Goal: Information Seeking & Learning: Learn about a topic

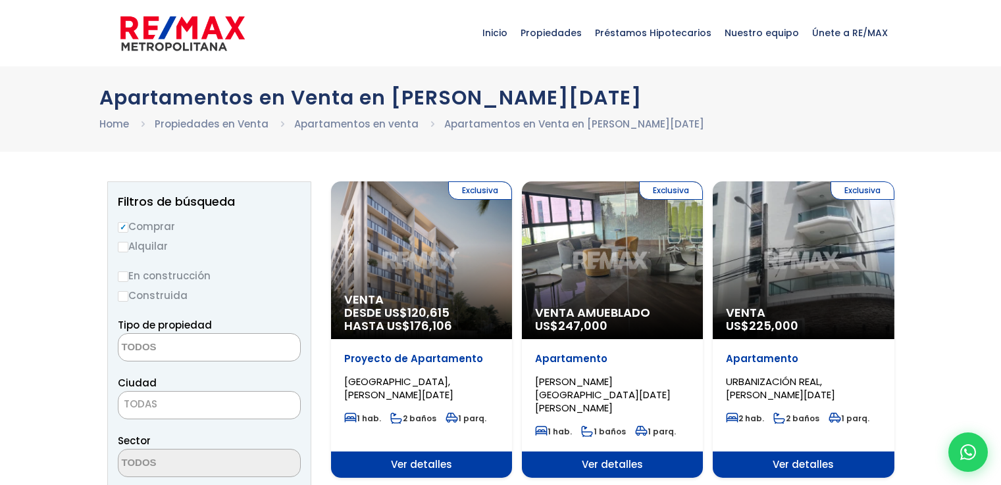
select select
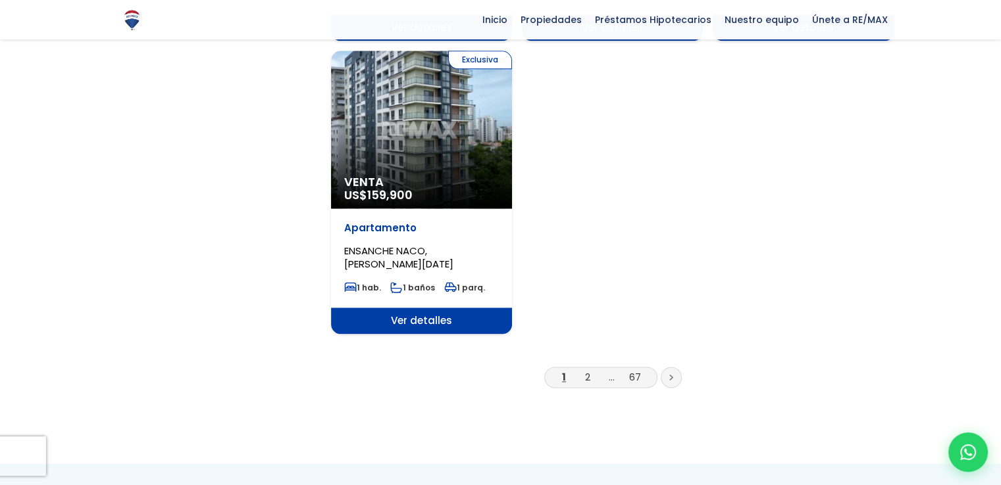
scroll to position [1652, 0]
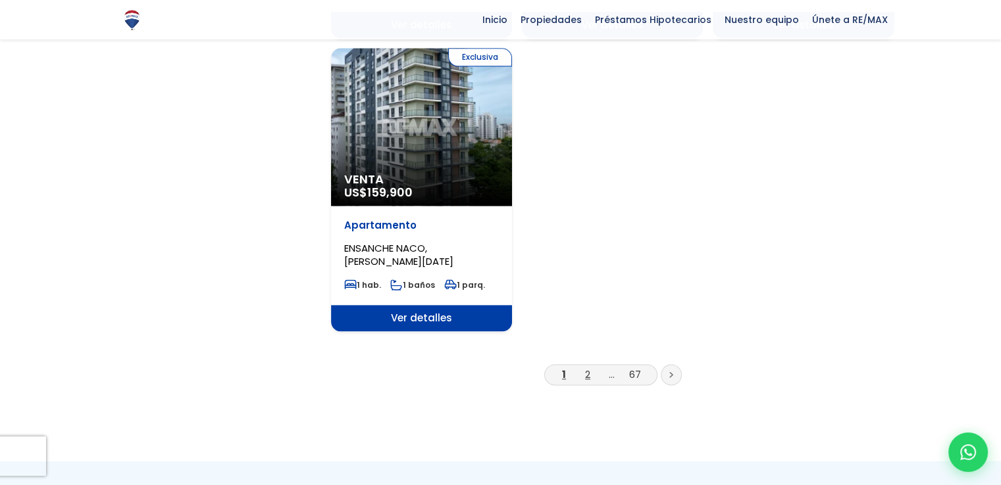
click at [589, 368] on link "2" at bounding box center [587, 375] width 5 height 14
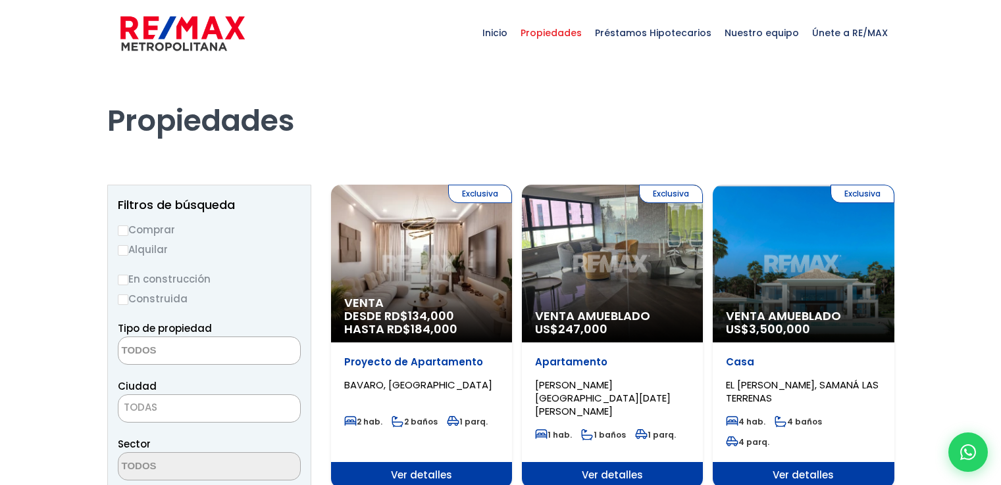
select select
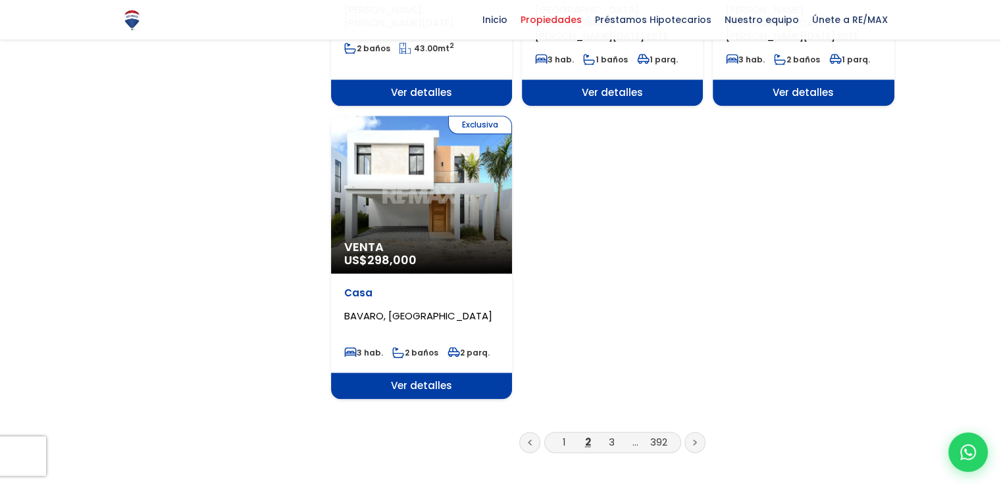
scroll to position [1604, 0]
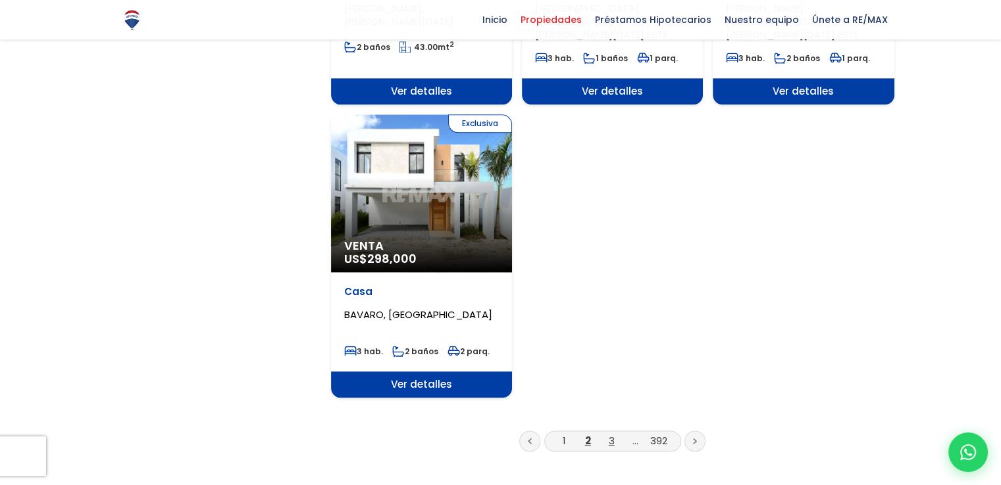
click at [610, 434] on link "3" at bounding box center [611, 441] width 6 height 14
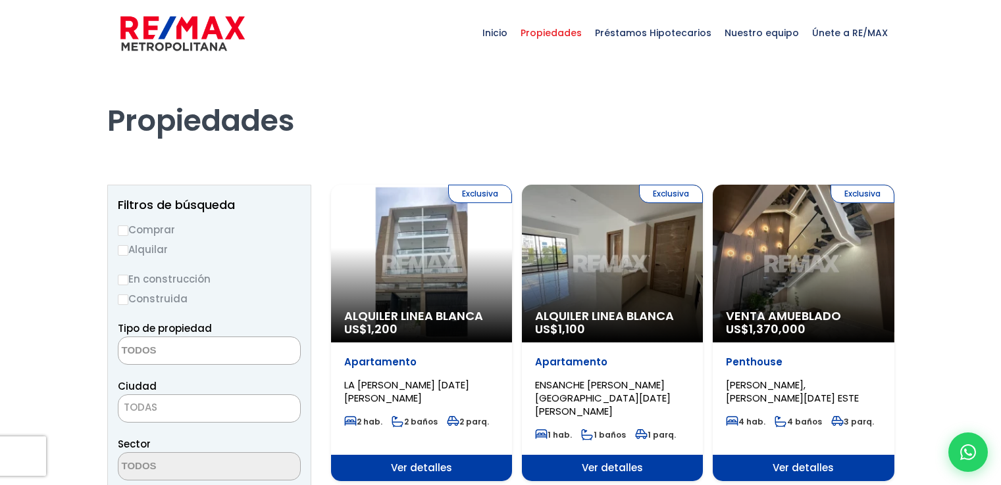
select select
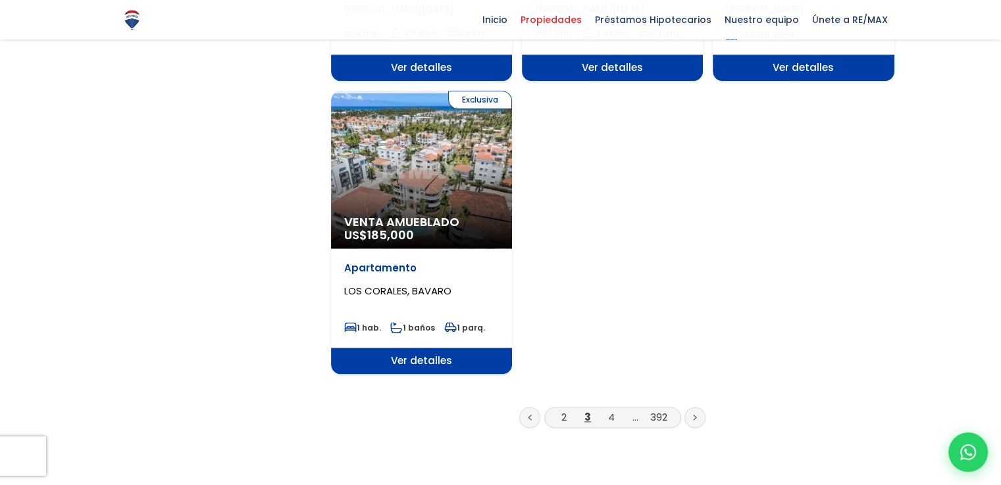
scroll to position [1618, 0]
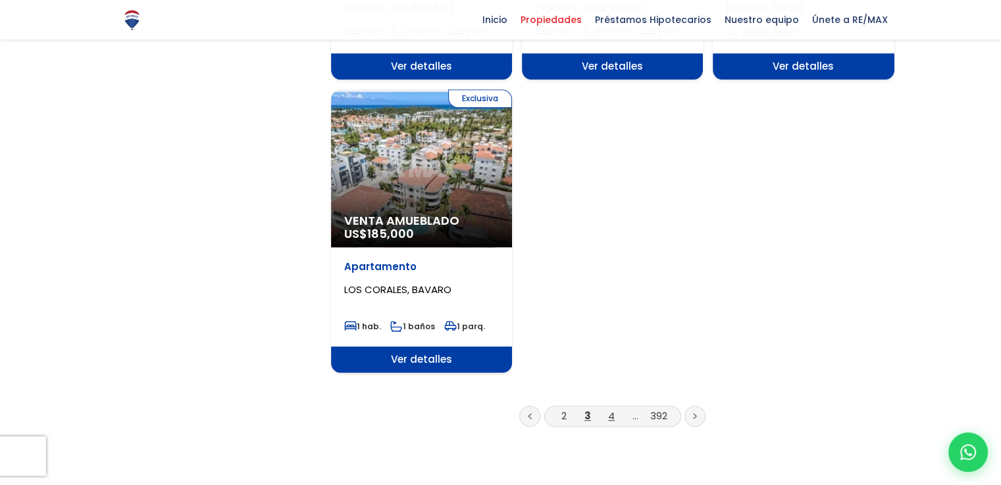
click at [610, 409] on link "4" at bounding box center [611, 416] width 7 height 14
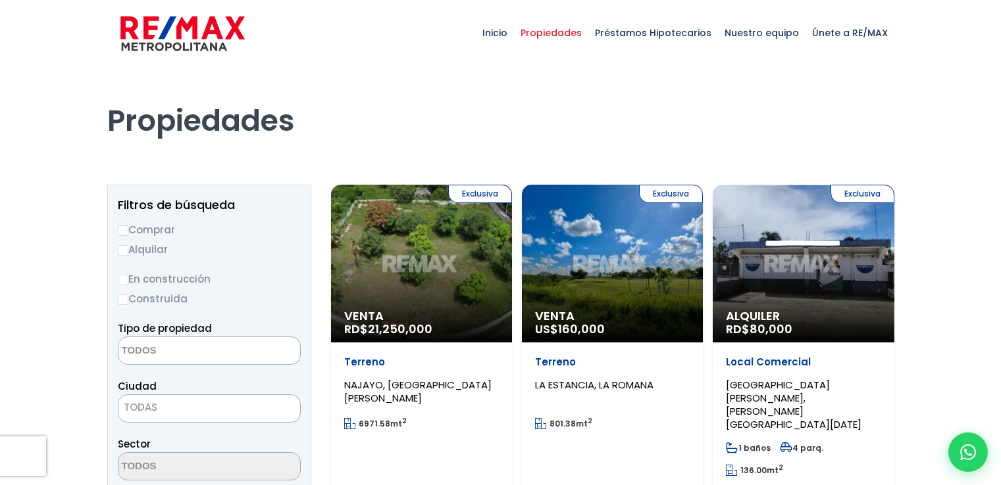
select select
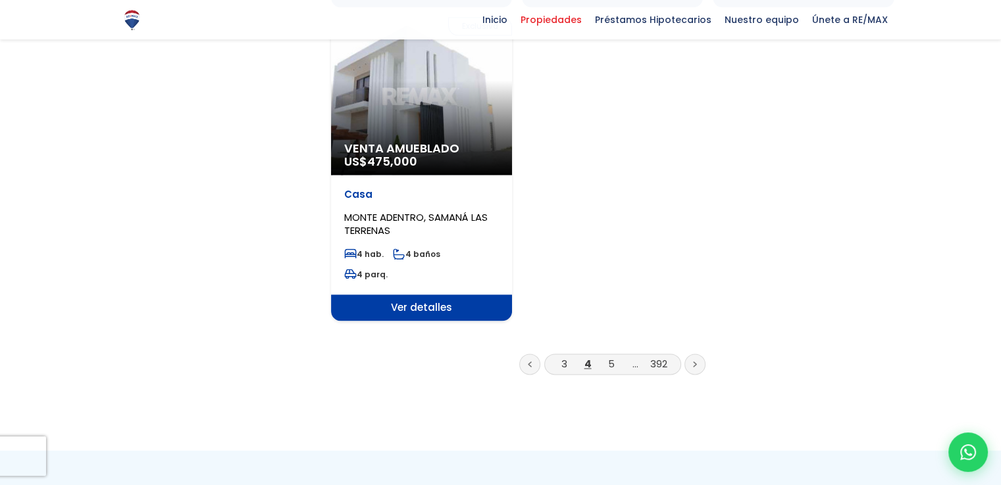
scroll to position [1774, 0]
click at [611, 357] on link "5" at bounding box center [611, 364] width 7 height 14
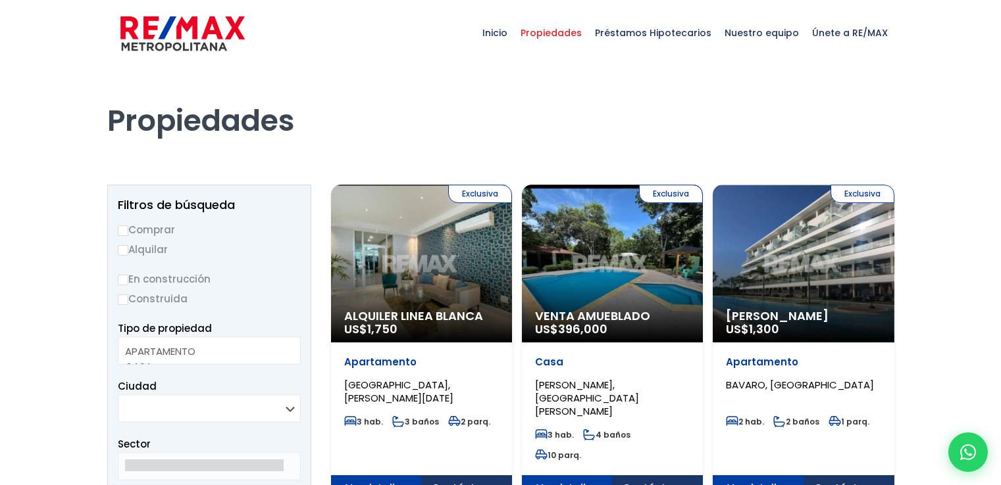
select select
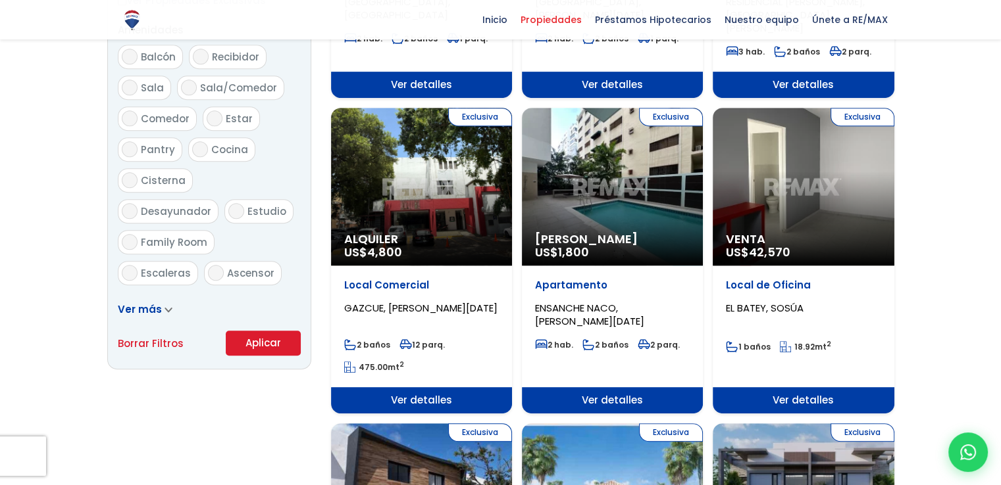
scroll to position [710, 0]
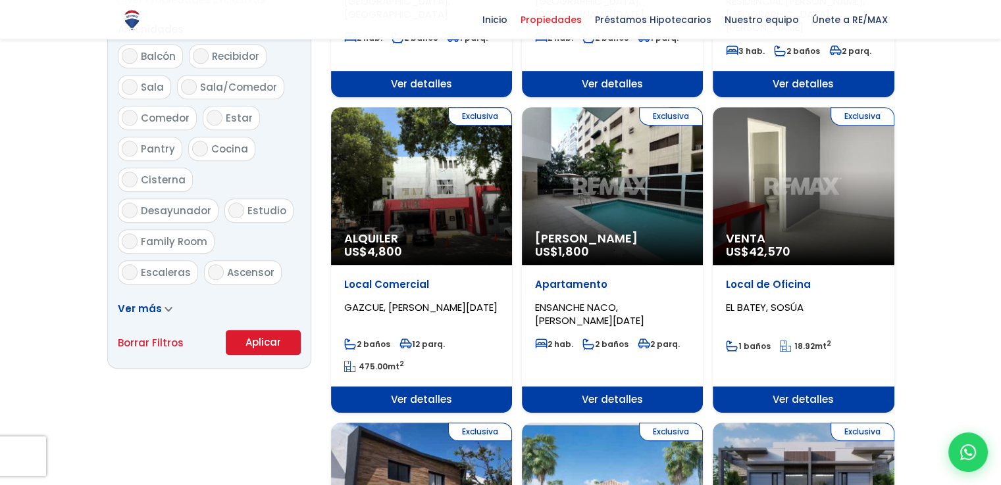
click at [761, 198] on div "Exclusiva Venta US$ 42,570" at bounding box center [802, 186] width 181 height 158
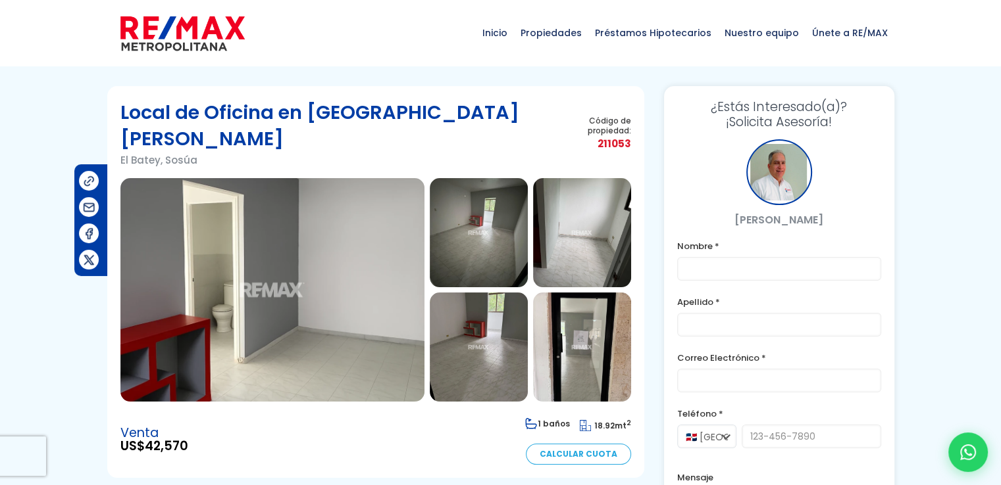
click at [295, 272] on img at bounding box center [272, 290] width 304 height 224
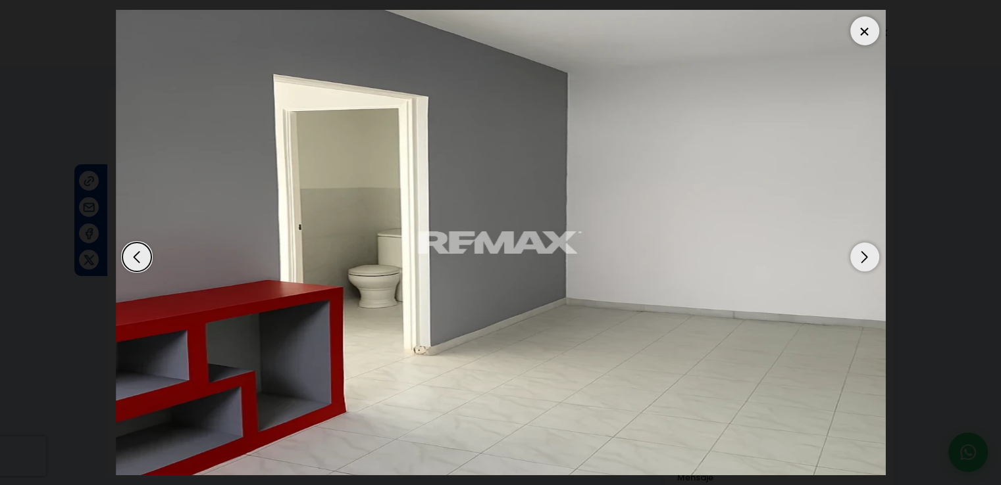
click at [862, 251] on div "Next slide" at bounding box center [864, 257] width 29 height 29
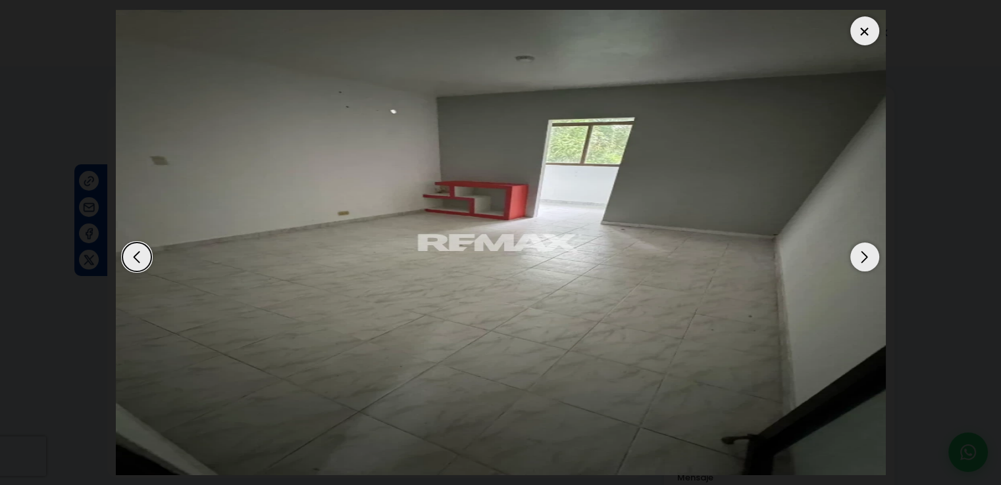
click at [862, 251] on div "Next slide" at bounding box center [864, 257] width 29 height 29
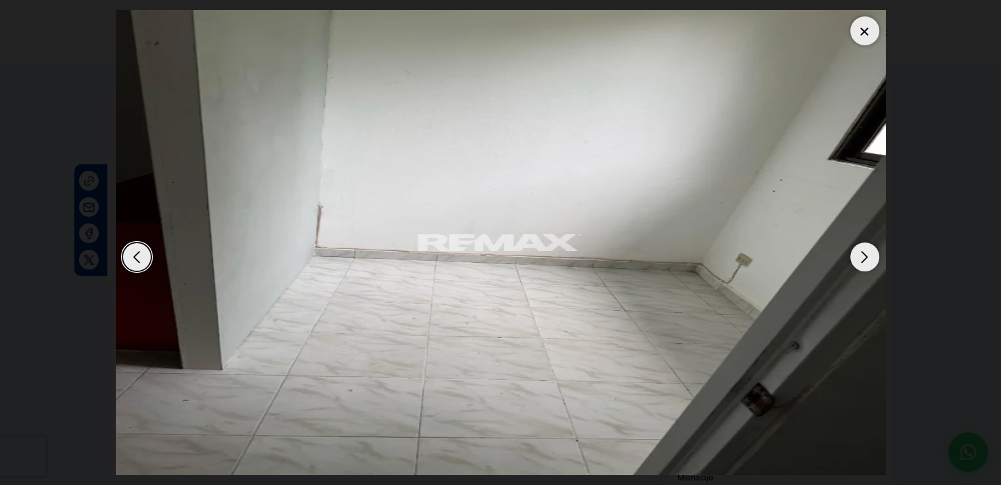
click at [862, 251] on div "Next slide" at bounding box center [864, 257] width 29 height 29
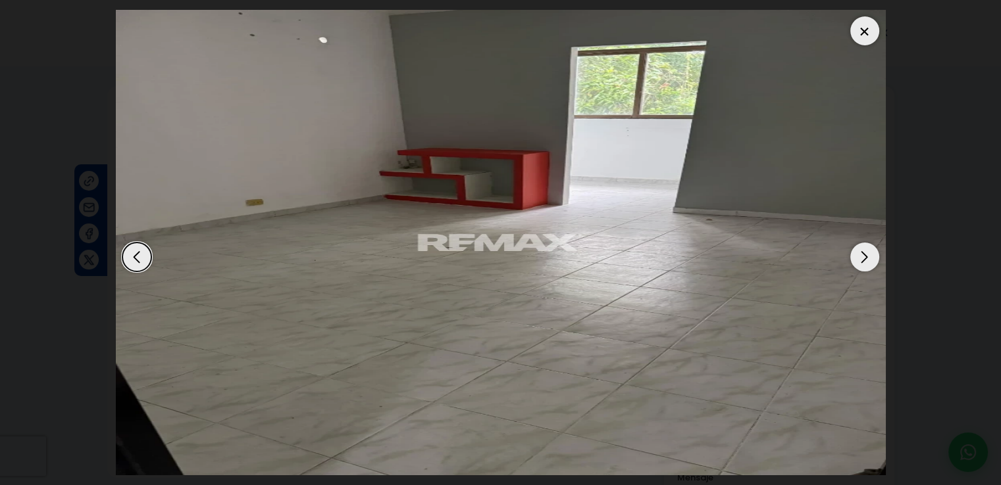
click at [862, 251] on div "Next slide" at bounding box center [864, 257] width 29 height 29
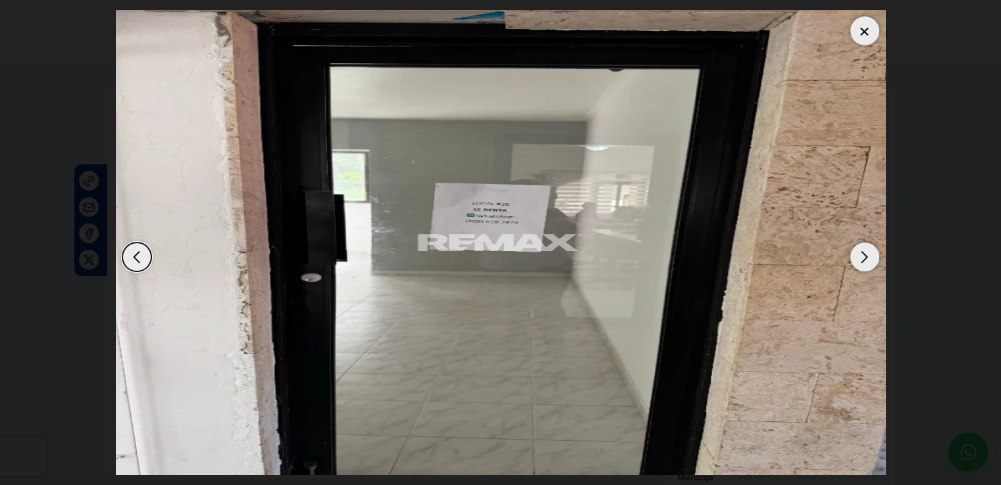
click at [862, 251] on div "Next slide" at bounding box center [864, 257] width 29 height 29
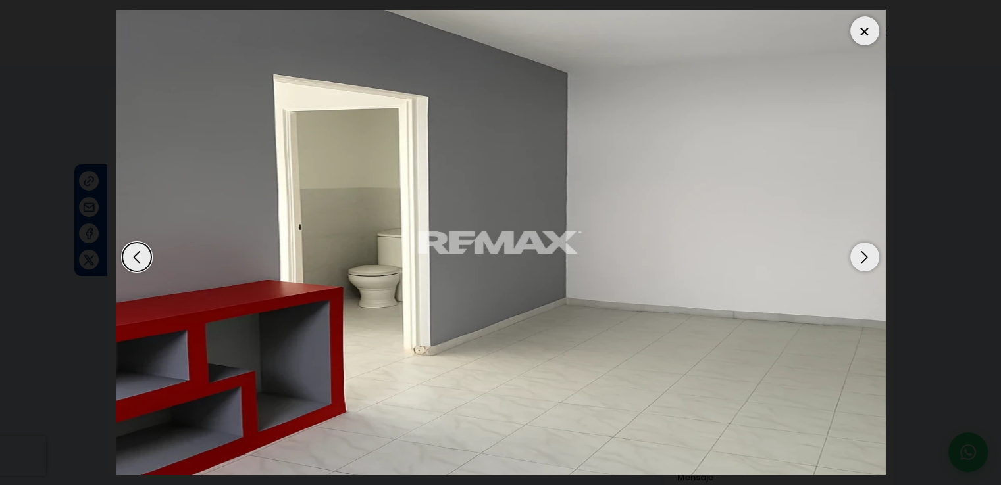
click at [862, 251] on div "Next slide" at bounding box center [864, 257] width 29 height 29
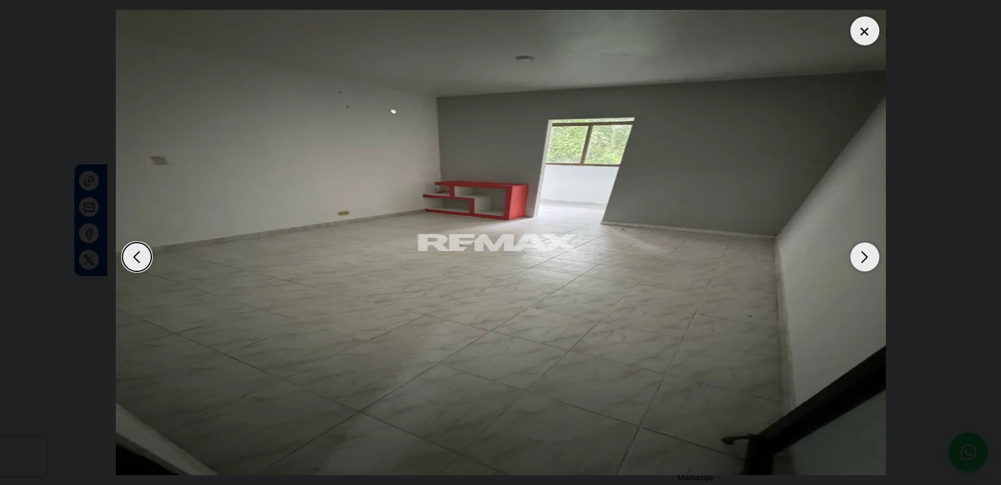
click at [862, 251] on div "Next slide" at bounding box center [864, 257] width 29 height 29
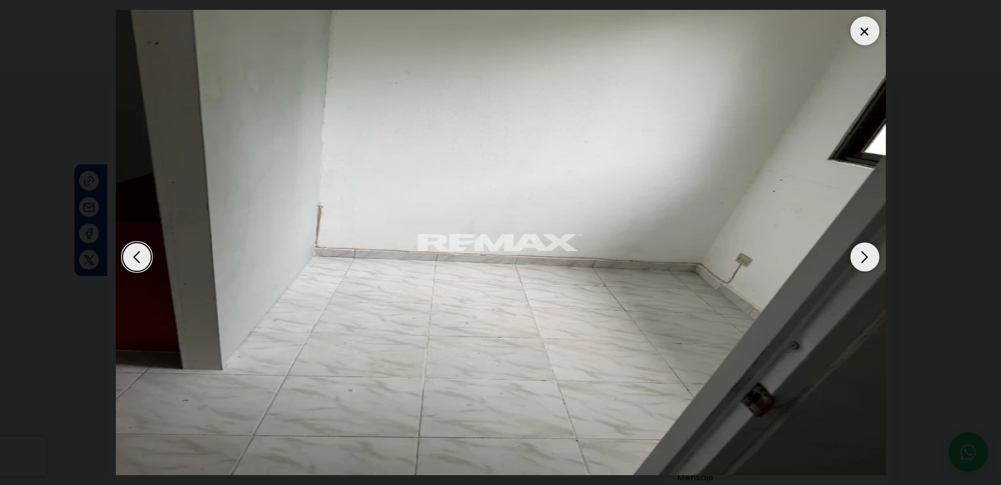
click at [862, 251] on div "Next slide" at bounding box center [864, 257] width 29 height 29
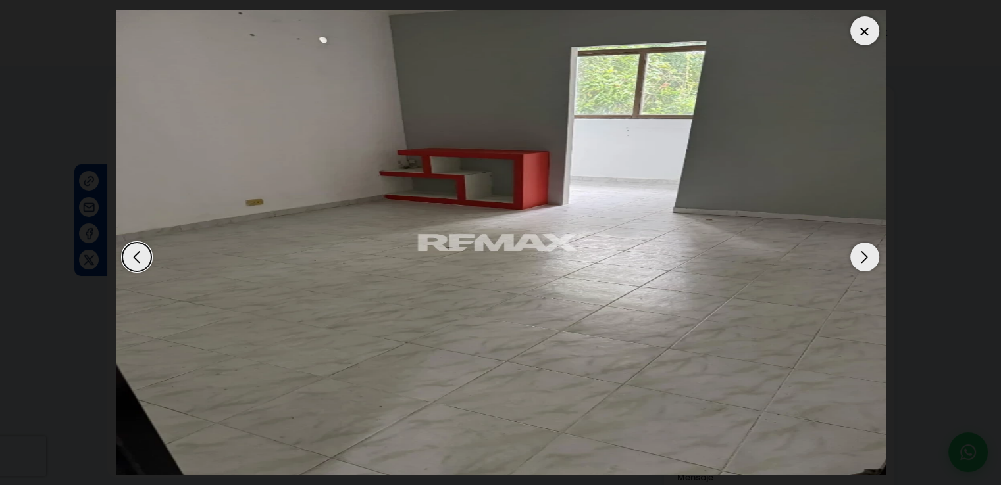
click at [862, 251] on div "Next slide" at bounding box center [864, 257] width 29 height 29
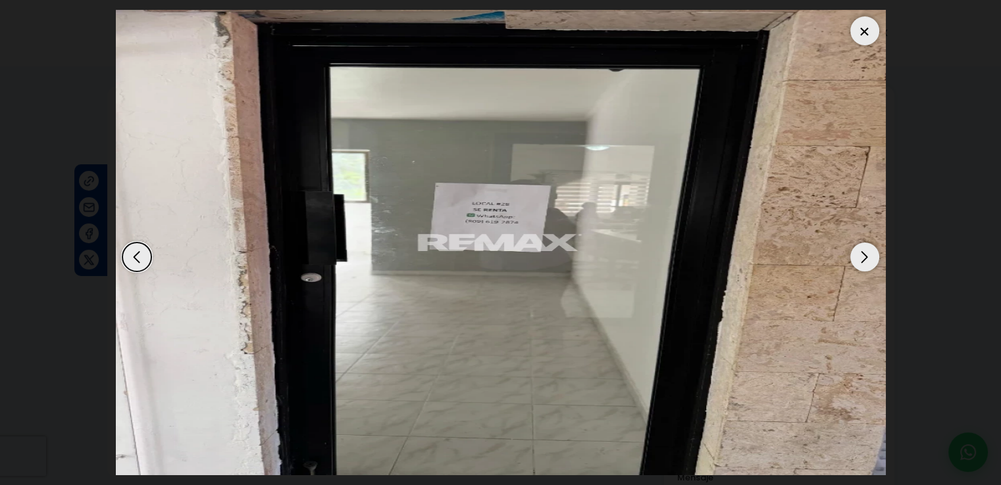
click at [862, 251] on div "Next slide" at bounding box center [864, 257] width 29 height 29
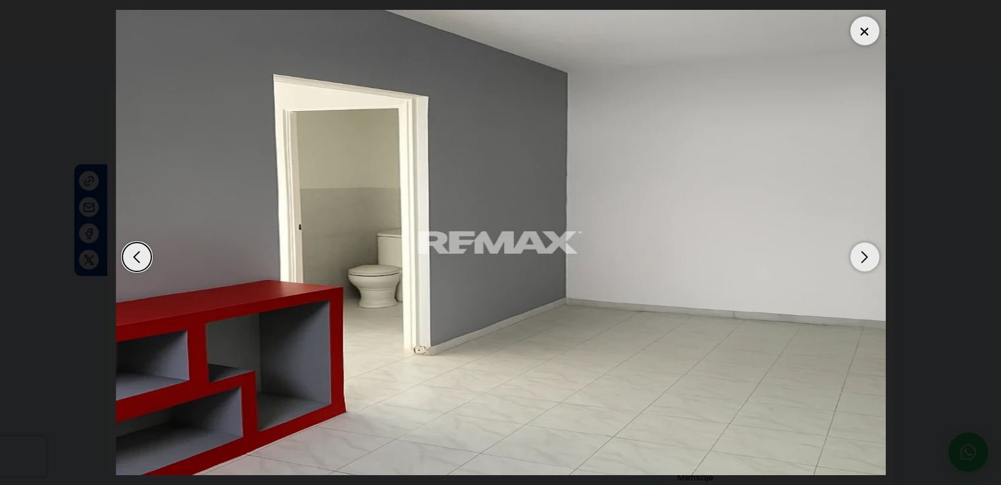
click at [862, 251] on div "Next slide" at bounding box center [864, 257] width 29 height 29
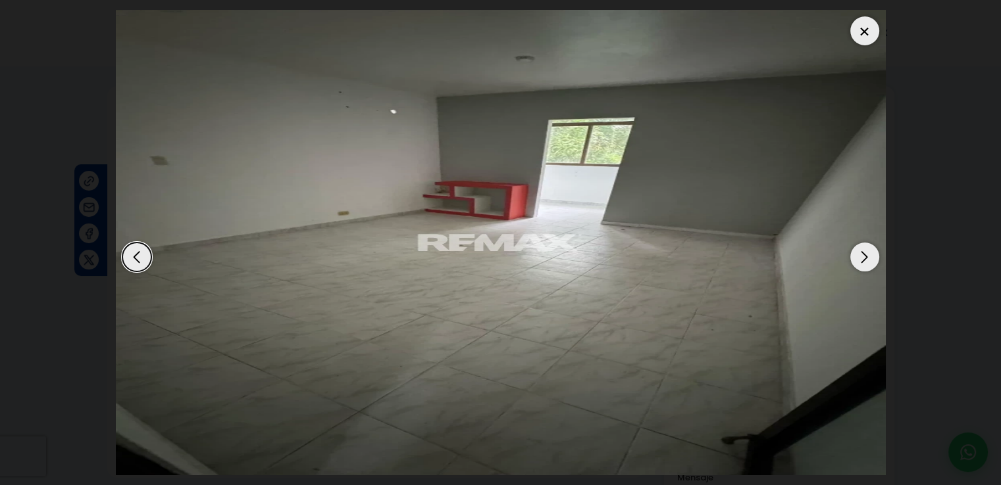
click at [862, 251] on div "Next slide" at bounding box center [864, 257] width 29 height 29
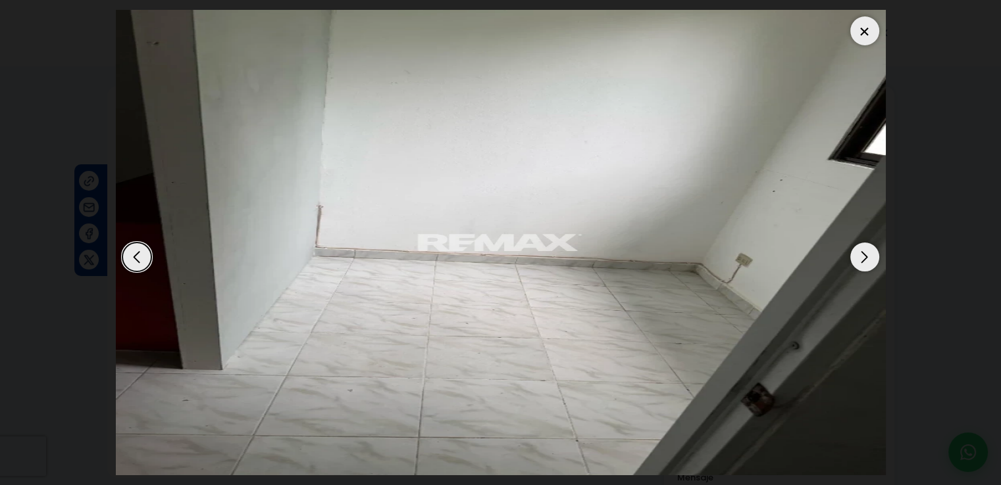
click at [862, 25] on div at bounding box center [864, 30] width 29 height 29
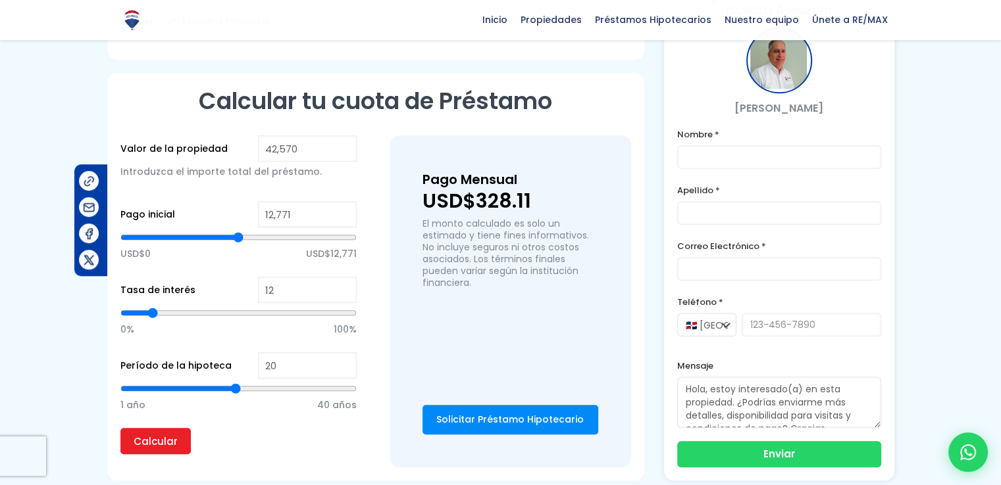
scroll to position [885, 0]
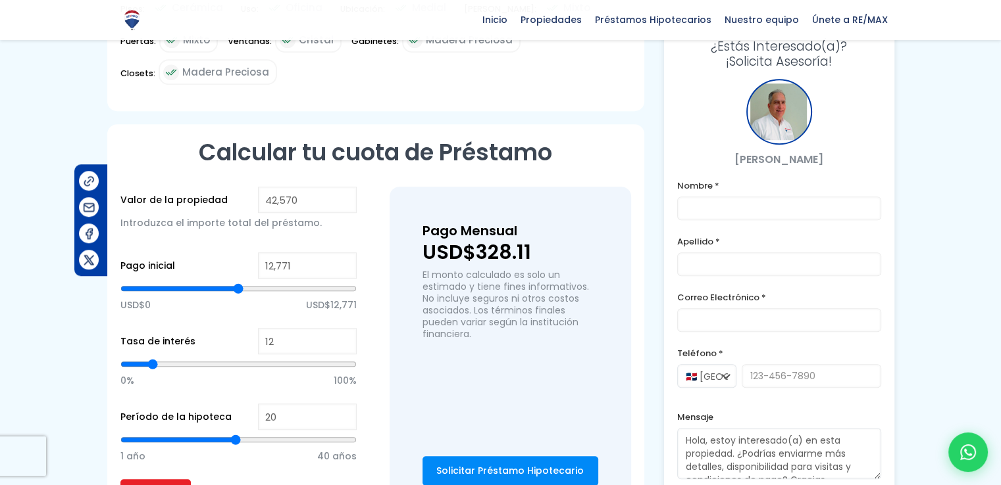
type input "7"
click at [139, 358] on input "range" at bounding box center [238, 364] width 236 height 13
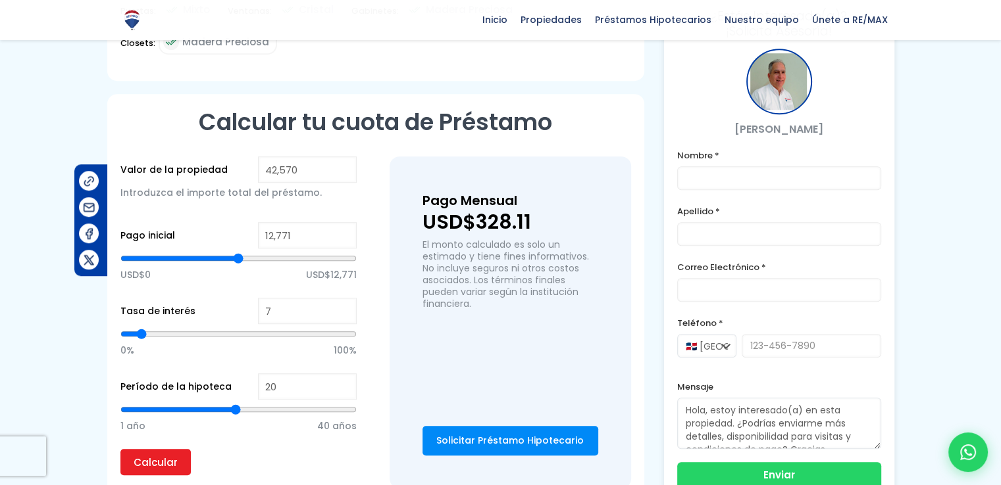
scroll to position [916, 0]
click at [150, 449] on input "Calcular" at bounding box center [155, 462] width 70 height 26
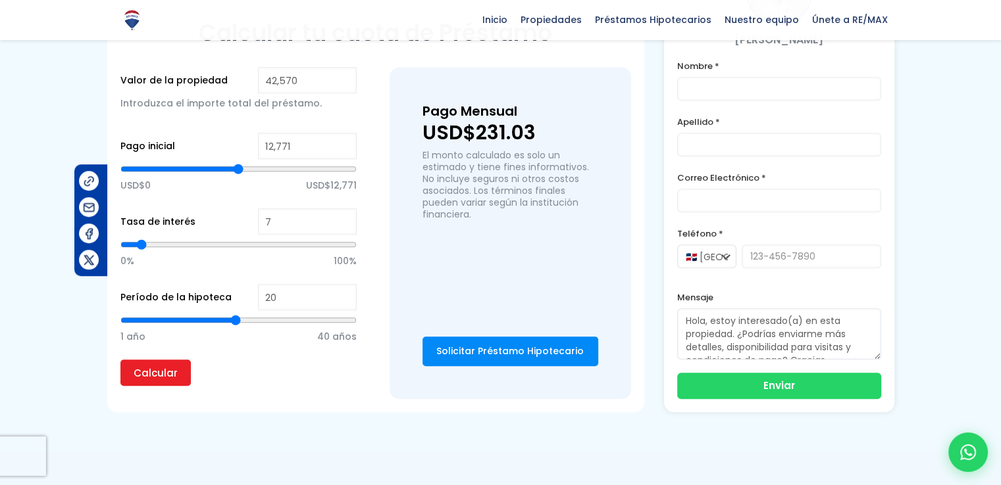
scroll to position [1016, 0]
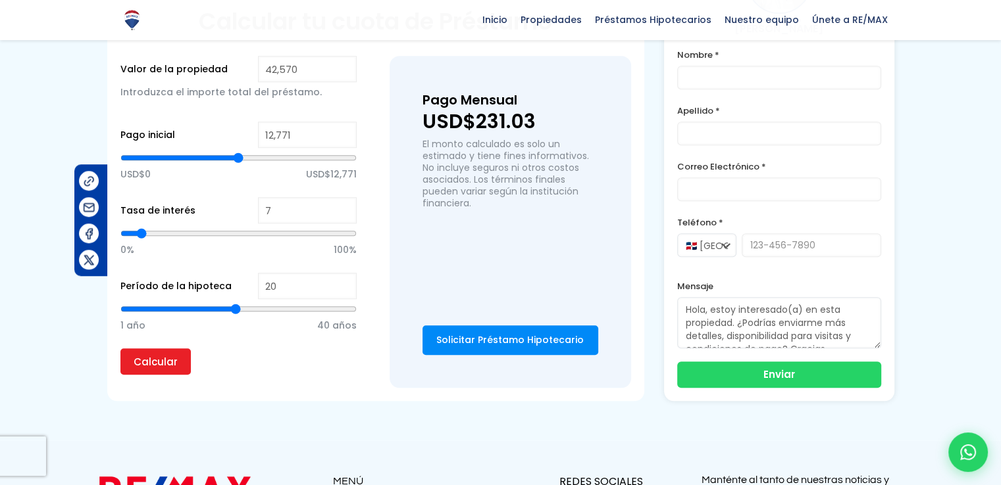
type input "6"
click at [157, 303] on input "range" at bounding box center [238, 309] width 236 height 13
type input "3"
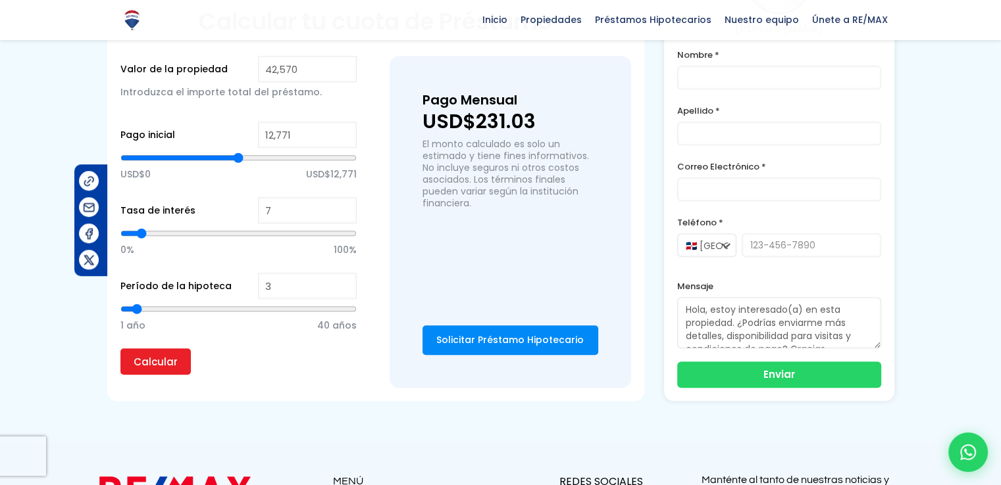
click at [137, 303] on input "range" at bounding box center [238, 309] width 236 height 13
type input "2"
click at [129, 303] on input "range" at bounding box center [238, 309] width 236 height 13
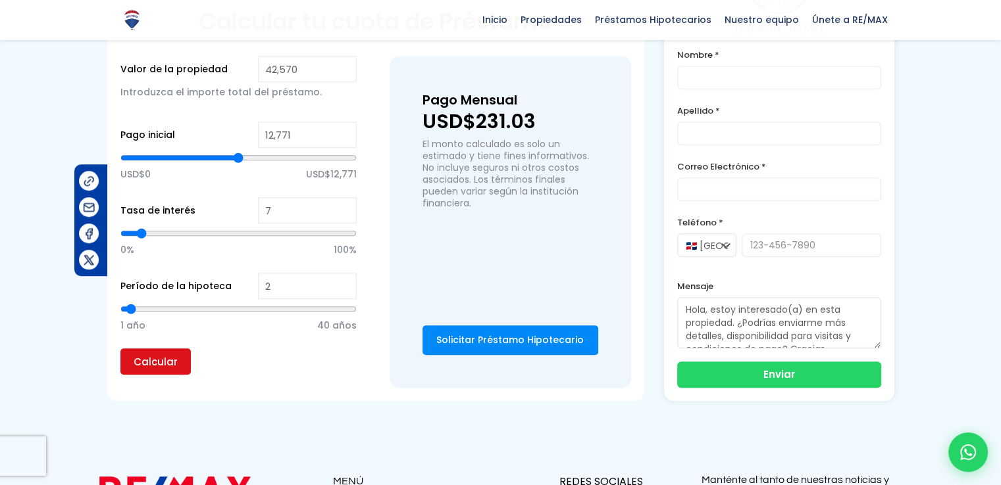
click at [153, 349] on input "Calcular" at bounding box center [155, 362] width 70 height 26
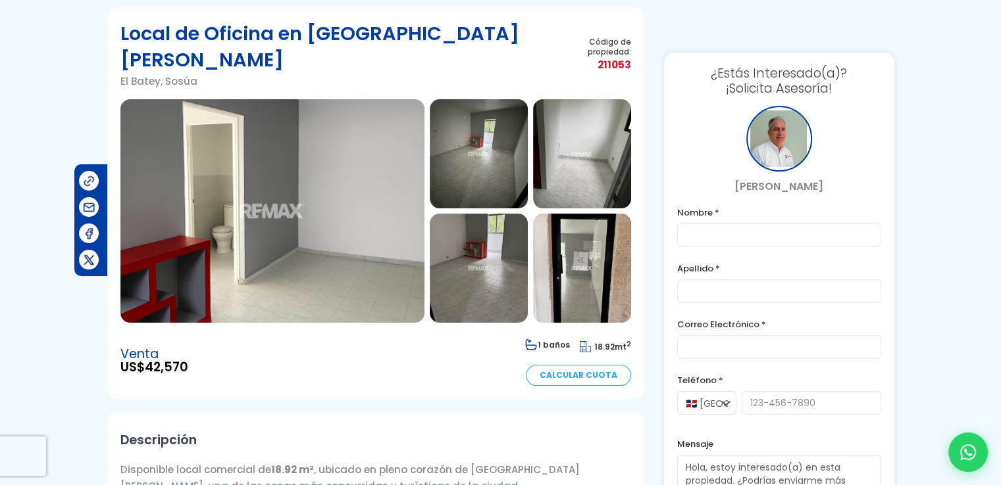
scroll to position [0, 0]
